Goal: Navigation & Orientation: Find specific page/section

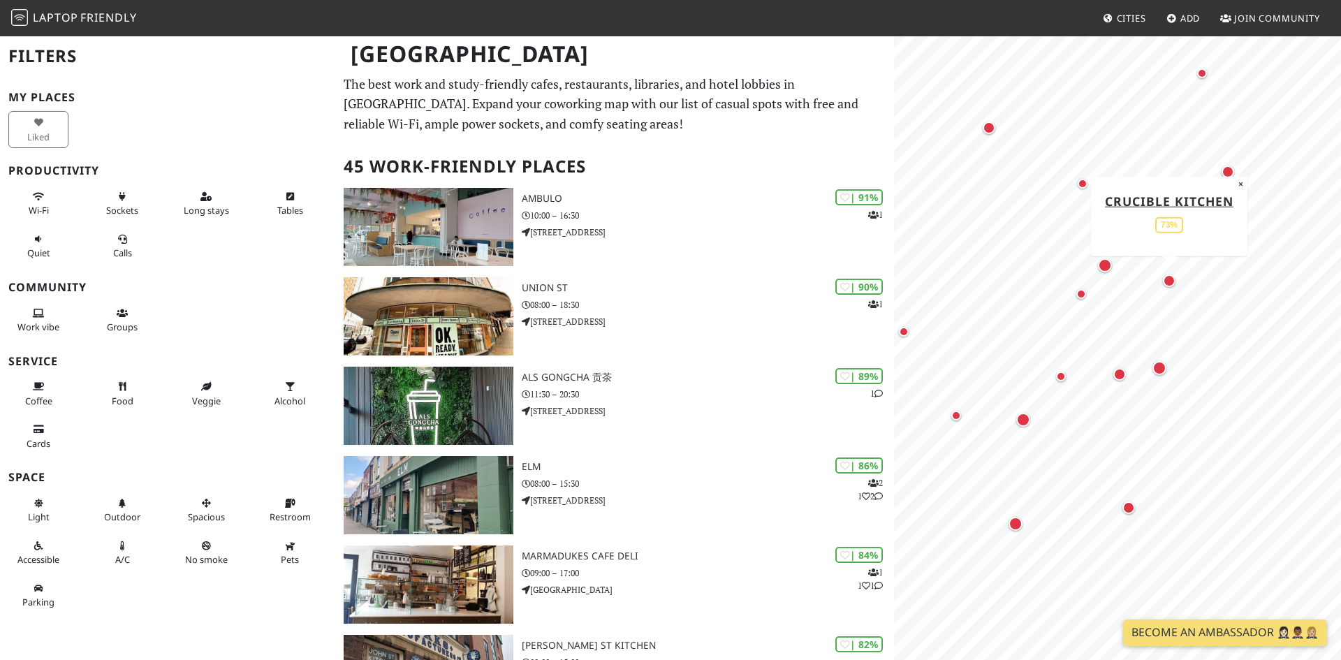
click at [1171, 280] on div "Map marker" at bounding box center [1169, 280] width 13 height 13
click at [1156, 370] on div "Map marker" at bounding box center [1159, 368] width 14 height 14
click at [1026, 424] on div "Map marker" at bounding box center [1023, 420] width 14 height 14
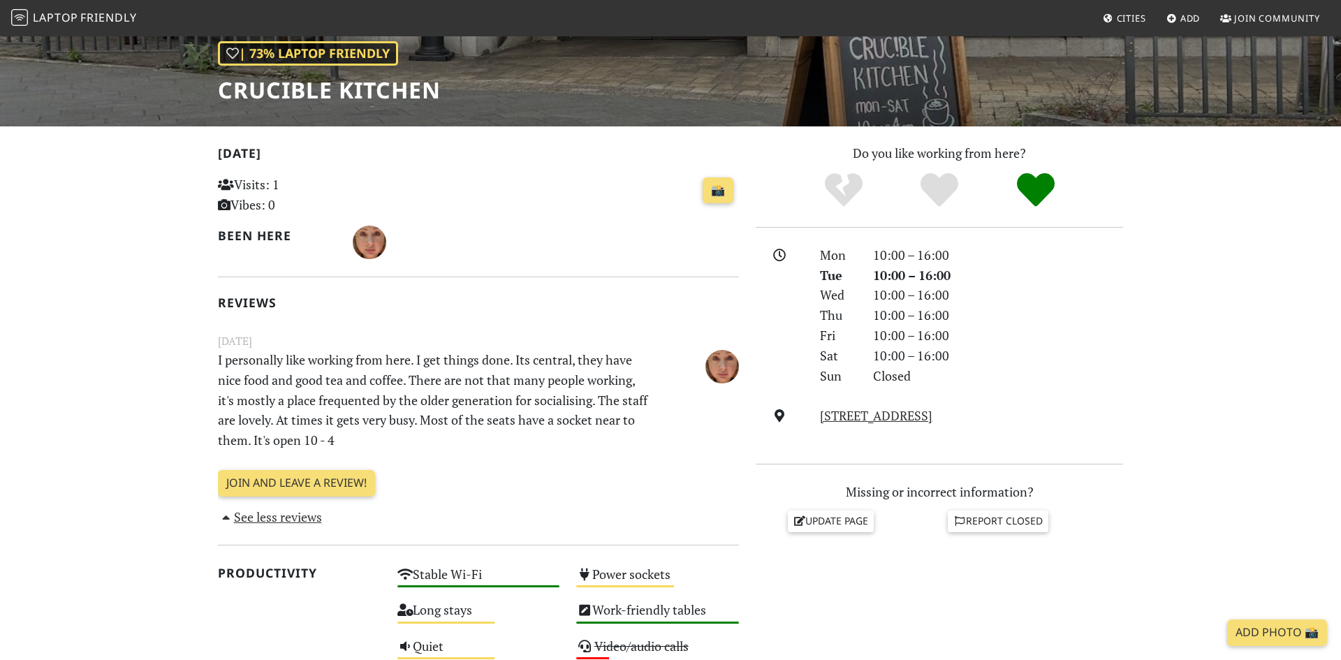
scroll to position [208, 0]
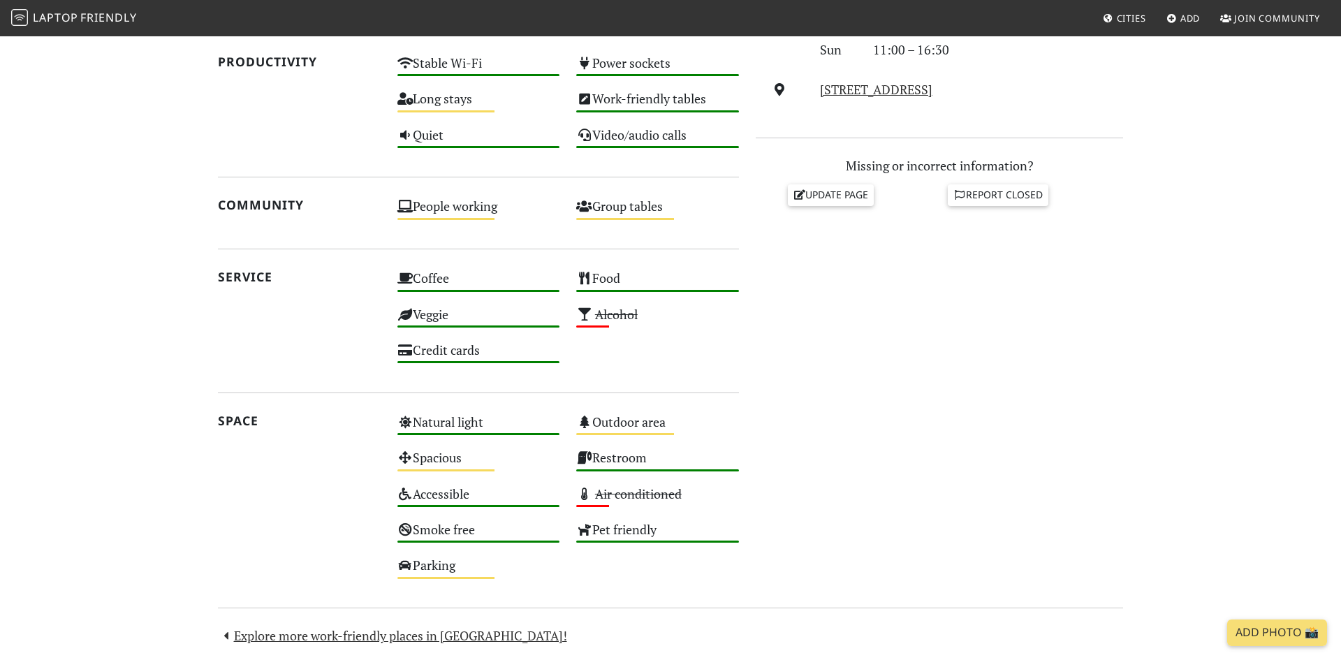
scroll to position [536, 0]
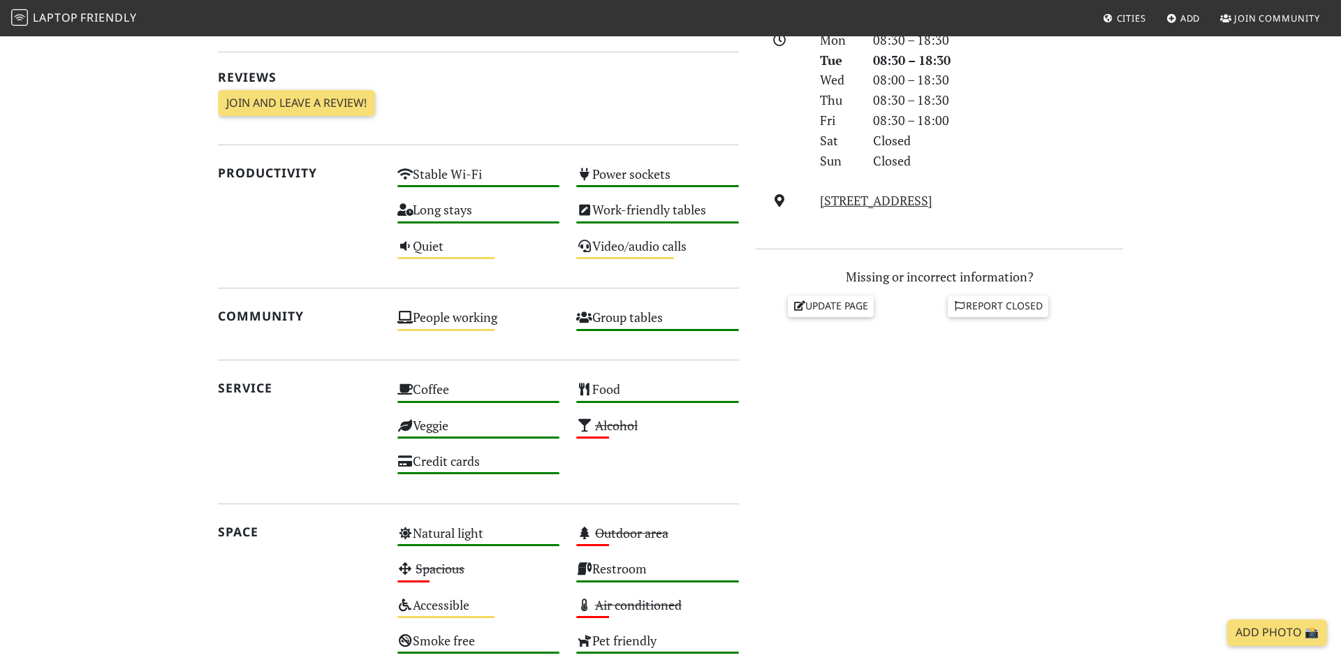
scroll to position [659, 0]
